Goal: Information Seeking & Learning: Understand process/instructions

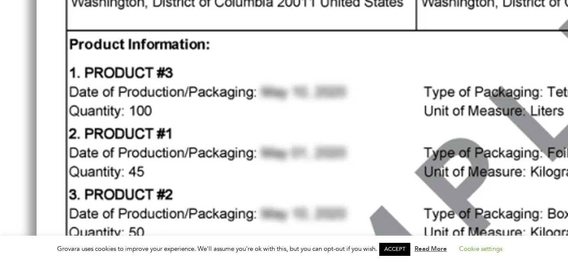
scroll to position [798, 0]
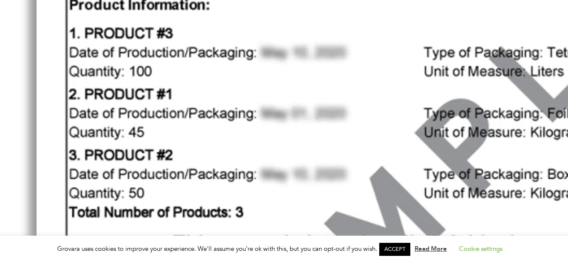
click at [14, 38] on div "View Categories Home Help Center I'm a Brand Account & Document Management Cert…" at bounding box center [422, 68] width 822 height 1520
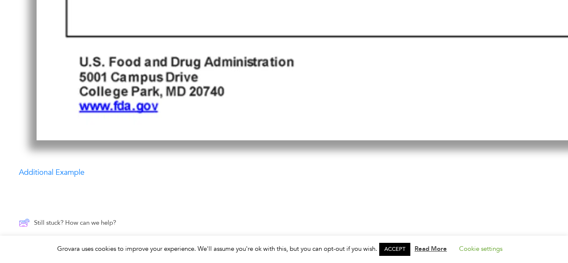
scroll to position [1345, 0]
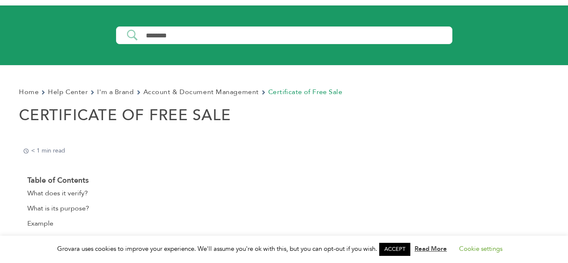
scroll to position [42, 0]
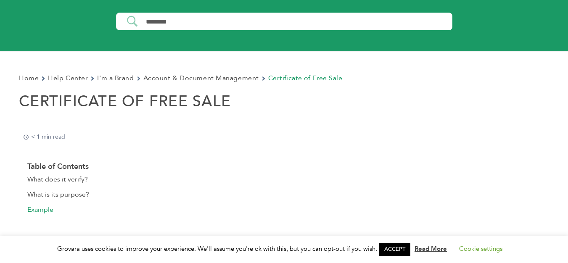
click at [53, 211] on link "Example" at bounding box center [40, 210] width 26 height 11
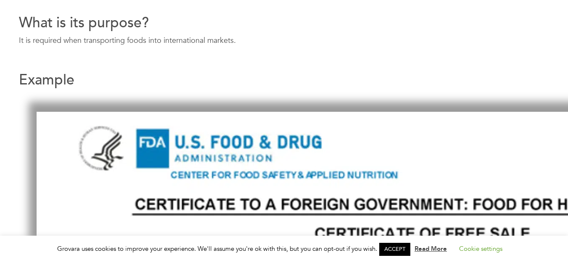
scroll to position [326, 0]
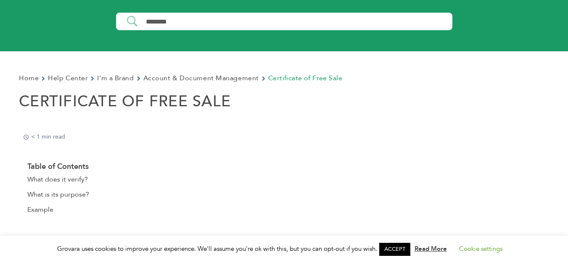
scroll to position [30, 0]
